Goal: Navigation & Orientation: Find specific page/section

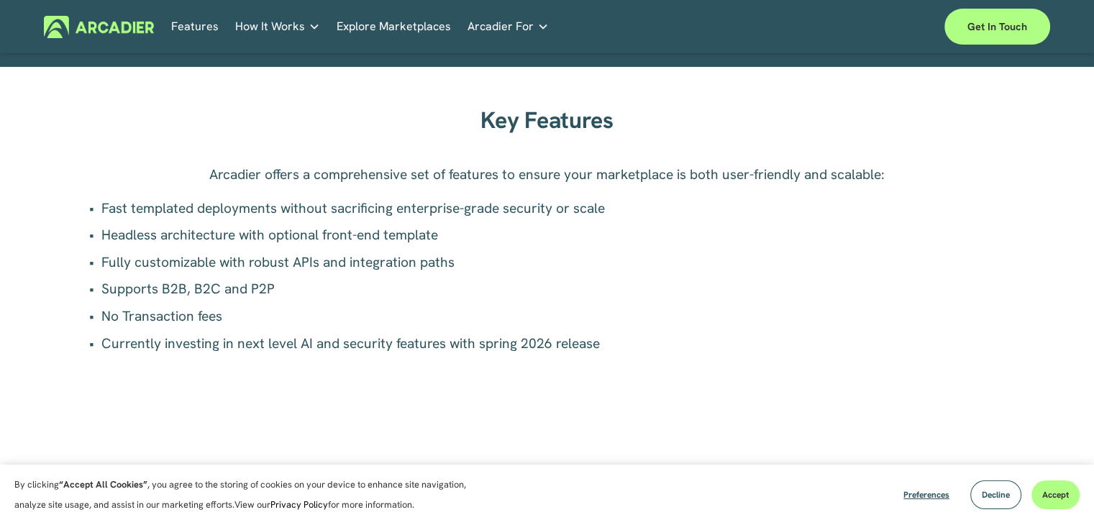
scroll to position [1069, 0]
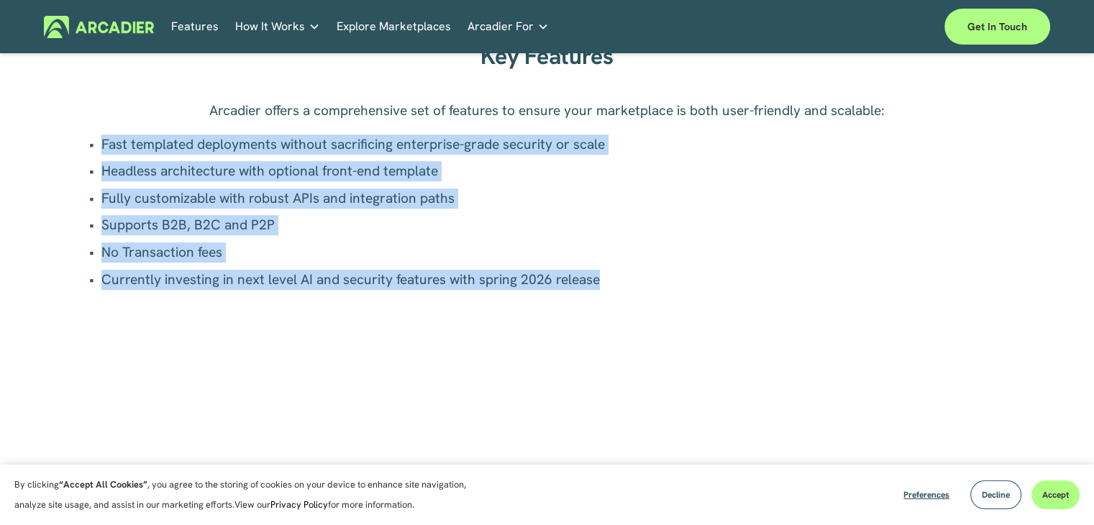
drag, startPoint x: 81, startPoint y: 152, endPoint x: 600, endPoint y: 301, distance: 540.0
click at [600, 301] on div "Arcadier offers a comprehensive set of features to ensure your marketplace is b…" at bounding box center [547, 274] width 921 height 346
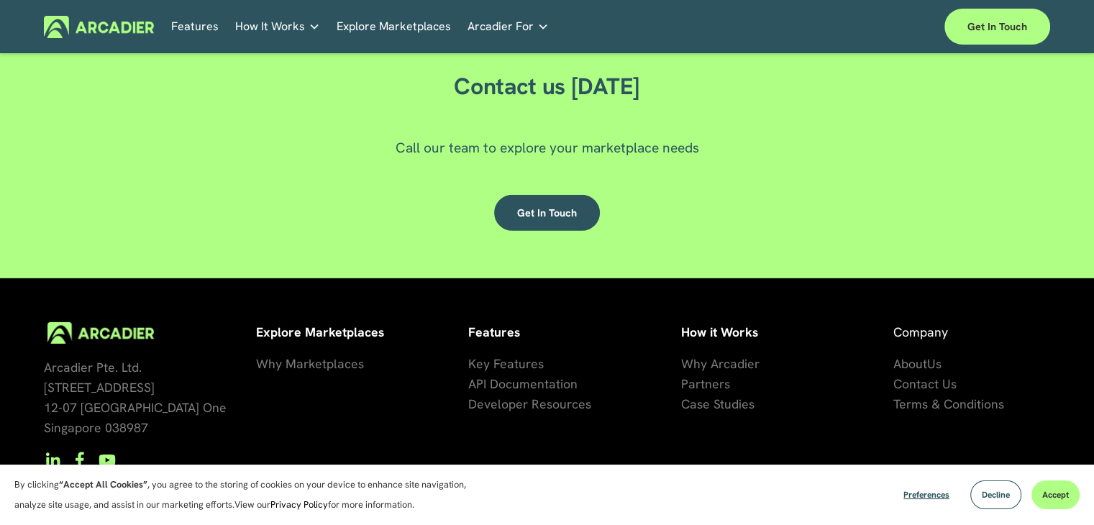
scroll to position [4282, 0]
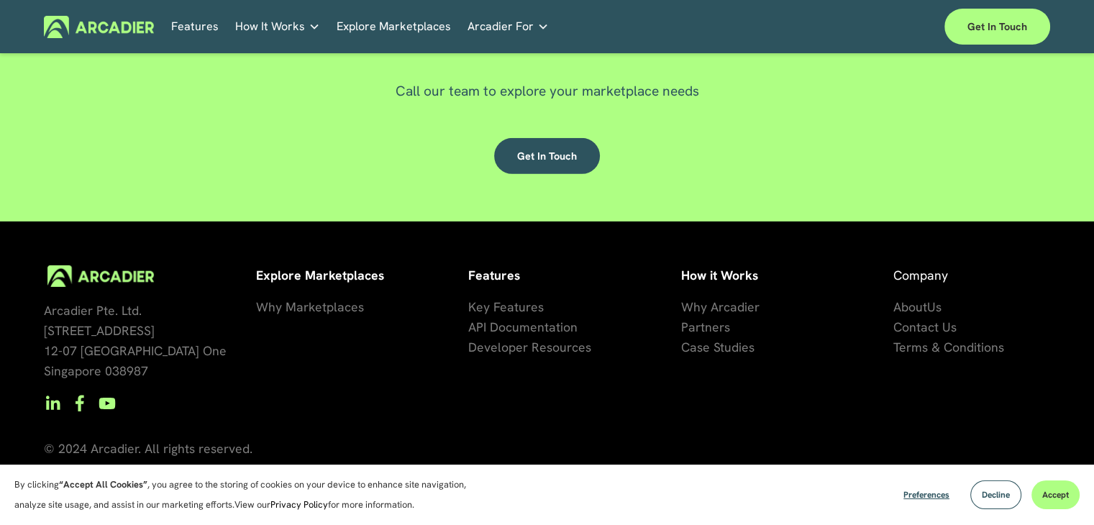
click at [716, 327] on span "artners" at bounding box center [709, 327] width 42 height 17
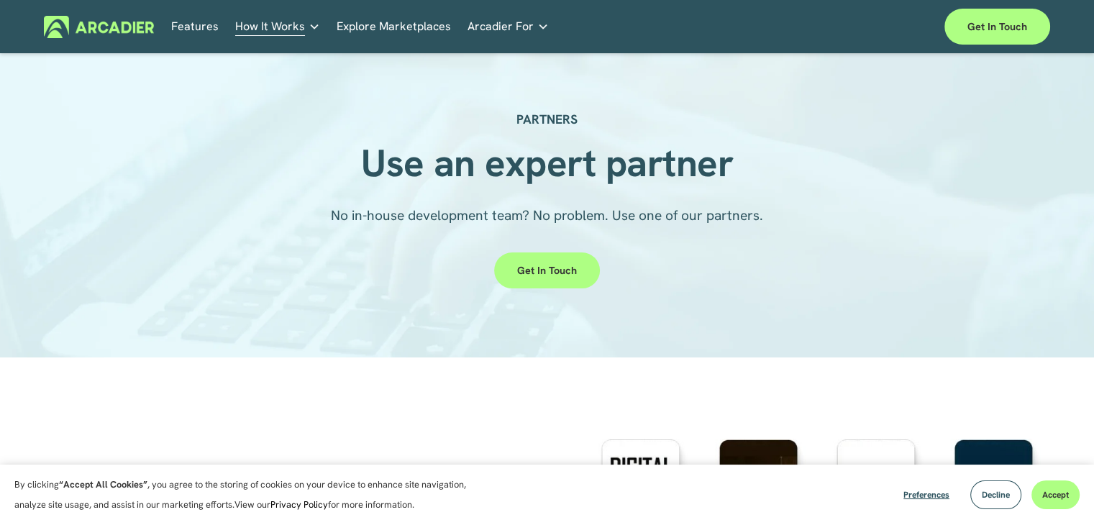
click at [716, 327] on div "PARTNERS Use an expert partner No in-house development team? No problem. Use on…" at bounding box center [547, 206] width 1094 height 304
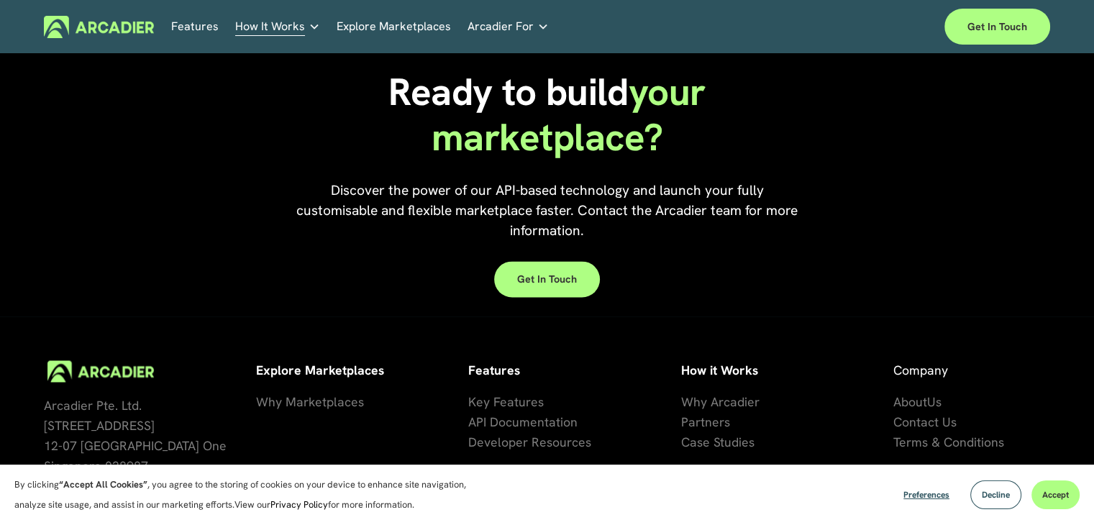
scroll to position [2281, 0]
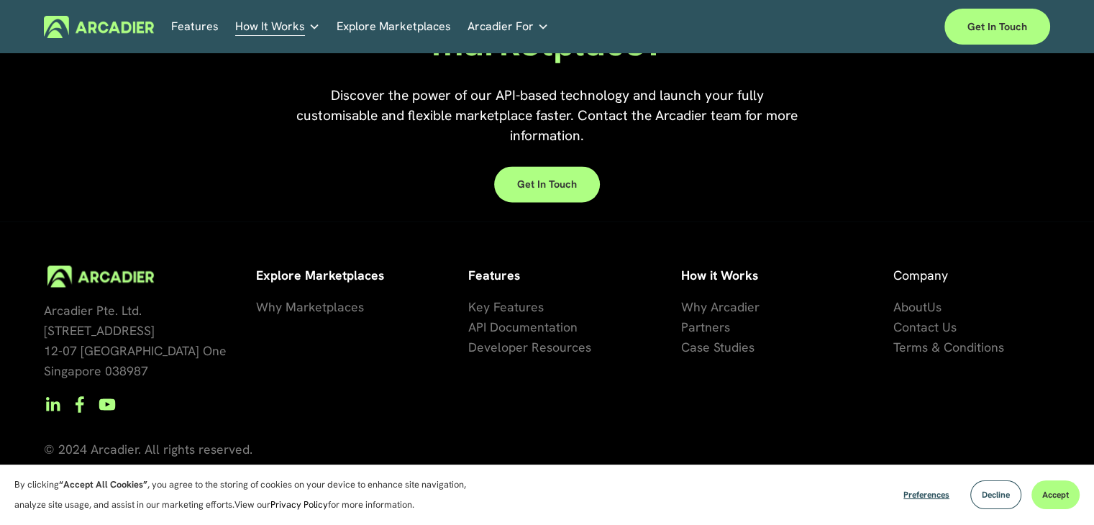
click at [512, 302] on span "Key Features" at bounding box center [506, 306] width 76 height 17
